Goal: Information Seeking & Learning: Find contact information

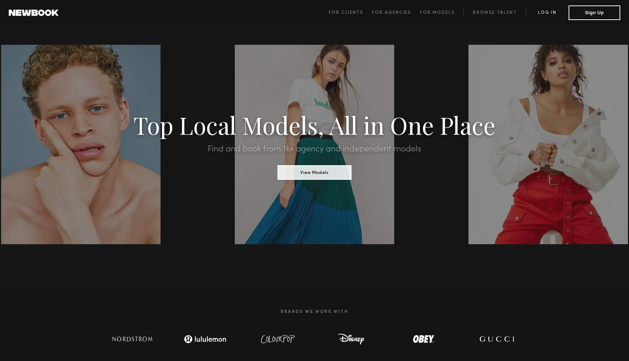
click at [554, 14] on link "Log in" at bounding box center [547, 12] width 43 height 9
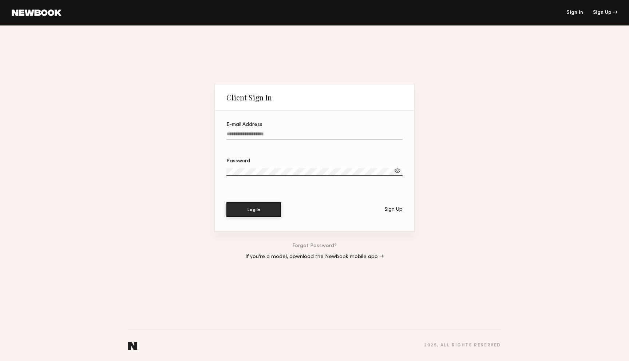
click at [329, 134] on input "E-mail Address" at bounding box center [314, 135] width 176 height 8
type input "**********"
click at [226, 202] on button "Log In" at bounding box center [253, 209] width 55 height 15
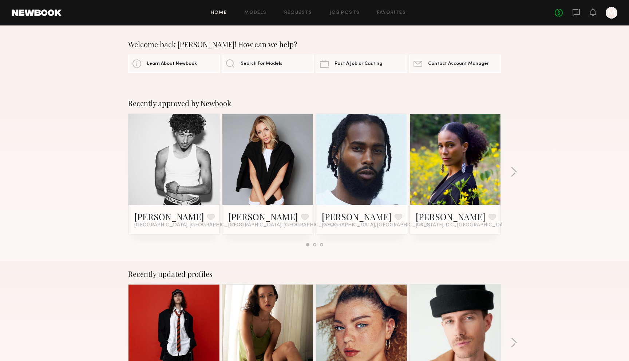
click at [611, 13] on div at bounding box center [612, 13] width 12 height 12
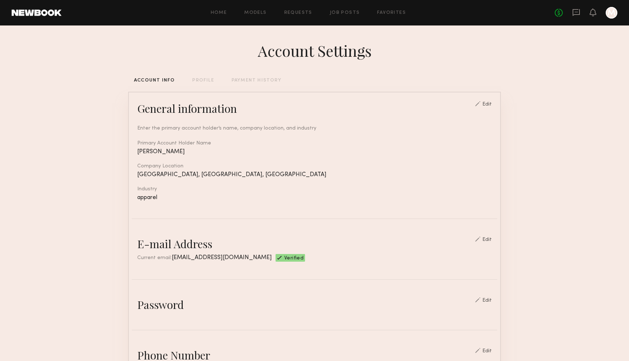
click at [203, 84] on div "Account Settings ACCOUNT INFO PROFILE PAYMENT HISTORY General information Edit …" at bounding box center [314, 353] width 373 height 656
click at [211, 76] on div "Account Settings ACCOUNT INFO PROFILE PAYMENT HISTORY General information Edit …" at bounding box center [314, 353] width 373 height 656
click at [208, 84] on div "Account Settings ACCOUNT INFO PROFILE PAYMENT HISTORY General information Edit …" at bounding box center [314, 353] width 373 height 656
click at [208, 83] on div "Account Settings ACCOUNT INFO PROFILE PAYMENT HISTORY General information Edit …" at bounding box center [314, 353] width 373 height 656
click at [206, 82] on div "PROFILE" at bounding box center [202, 80] width 21 height 5
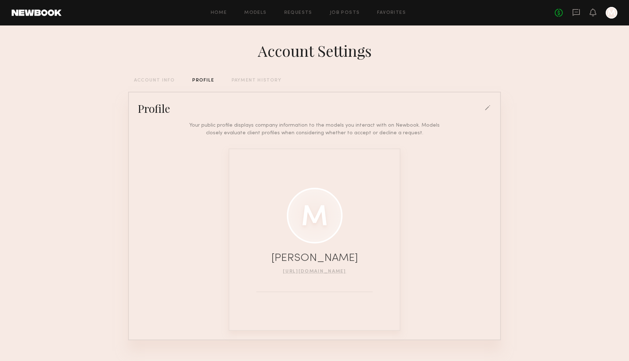
click at [245, 78] on div "PAYMENT HISTORY" at bounding box center [256, 80] width 50 height 5
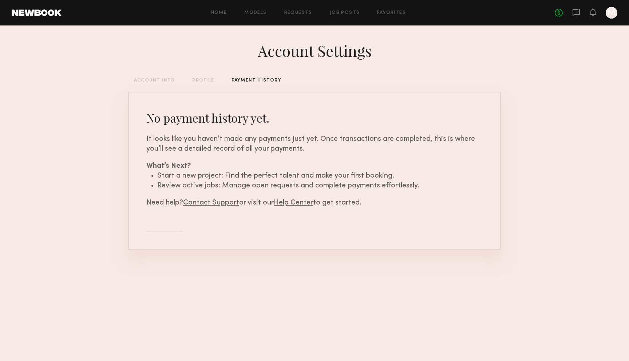
click at [622, 11] on header "Home Models Requests Job Posts Favorites Sign Out No fees up to $5,000 M" at bounding box center [314, 12] width 629 height 25
click at [618, 12] on header "Home Models Requests Job Posts Favorites Sign Out No fees up to $5,000 M" at bounding box center [314, 12] width 629 height 25
click at [610, 16] on div at bounding box center [612, 13] width 12 height 12
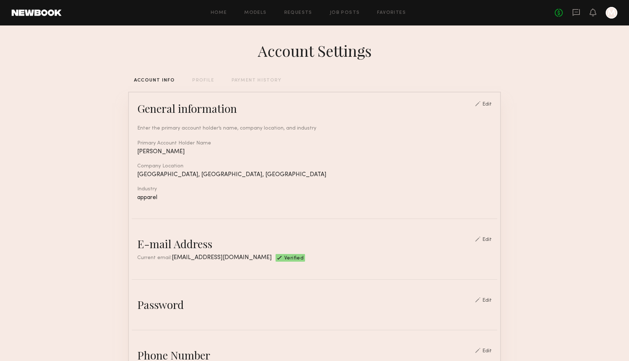
click at [490, 104] on div "Edit" at bounding box center [486, 104] width 9 height 5
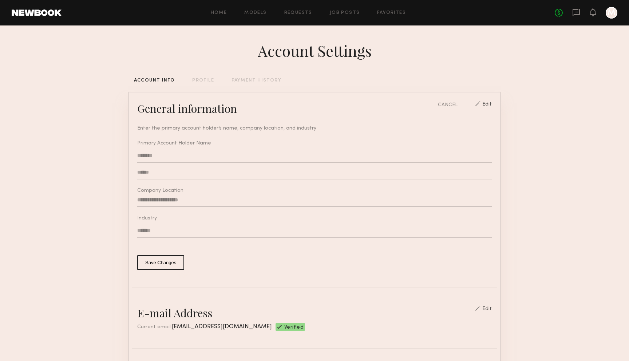
type input "**********"
click at [606, 13] on div at bounding box center [612, 13] width 12 height 12
click at [49, 15] on link at bounding box center [37, 12] width 50 height 7
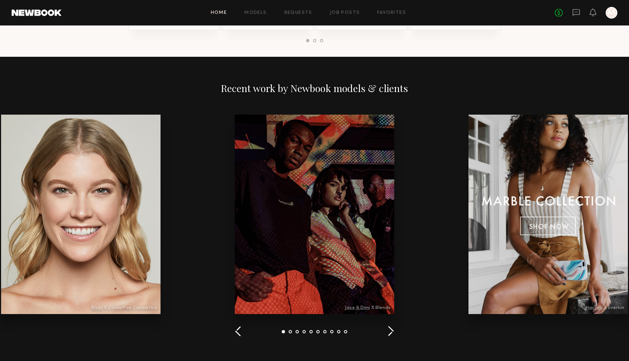
scroll to position [742, 0]
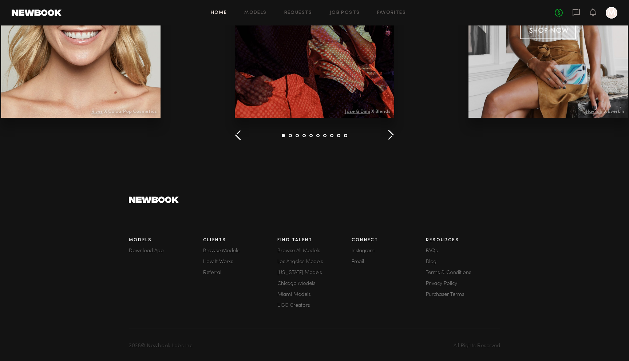
click at [430, 251] on link "FAQs" at bounding box center [463, 251] width 74 height 5
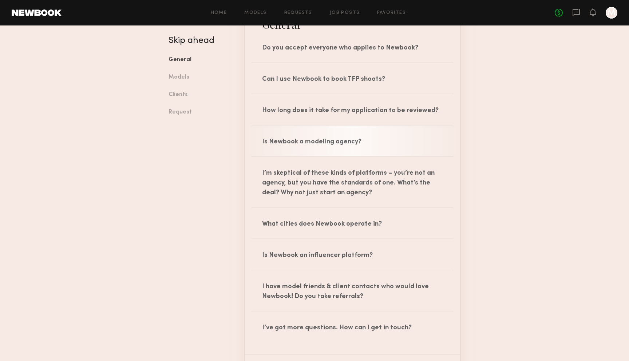
scroll to position [94, 0]
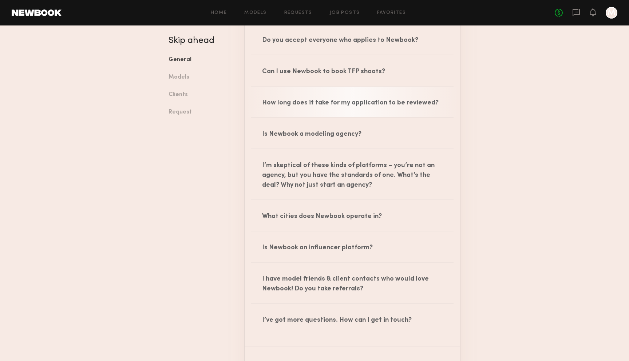
click at [398, 103] on div "How long does it take for my application to be reviewed?" at bounding box center [352, 102] width 215 height 31
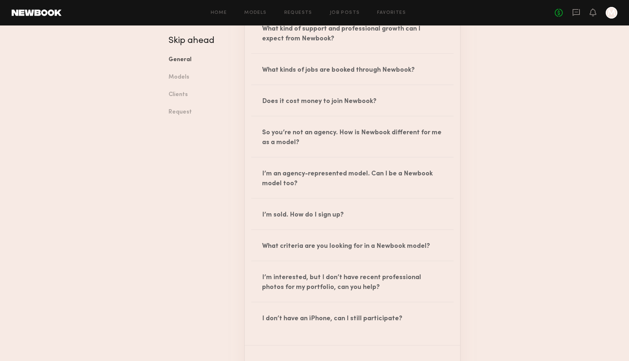
scroll to position [509, 0]
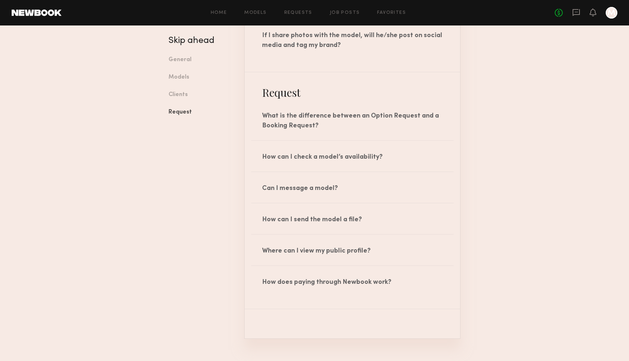
scroll to position [1078, 0]
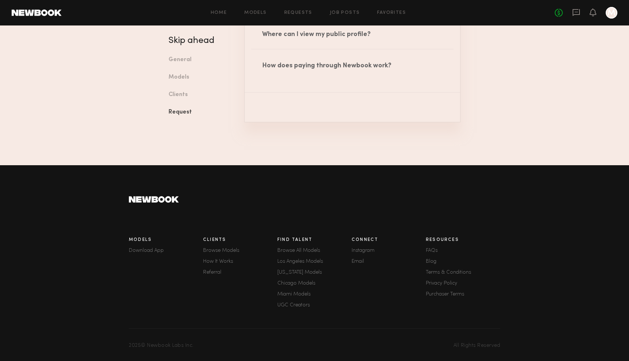
click at [432, 284] on link "Privacy Policy" at bounding box center [463, 283] width 74 height 5
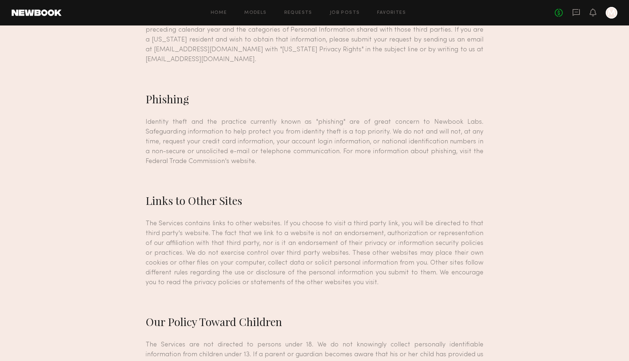
scroll to position [2665, 0]
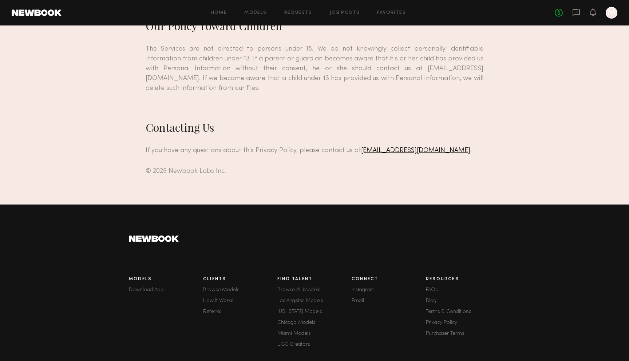
click at [408, 147] on link "[EMAIL_ADDRESS][DOMAIN_NAME]" at bounding box center [415, 150] width 109 height 6
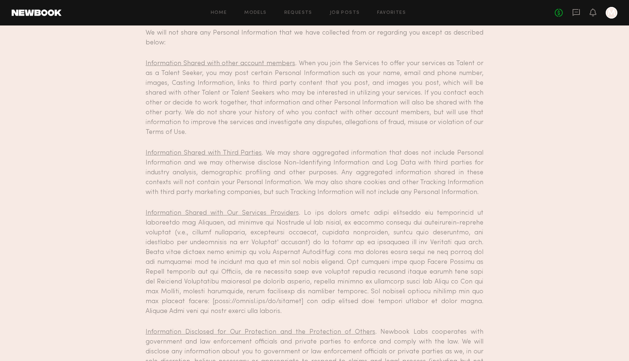
scroll to position [1383, 0]
